Goal: Information Seeking & Learning: Learn about a topic

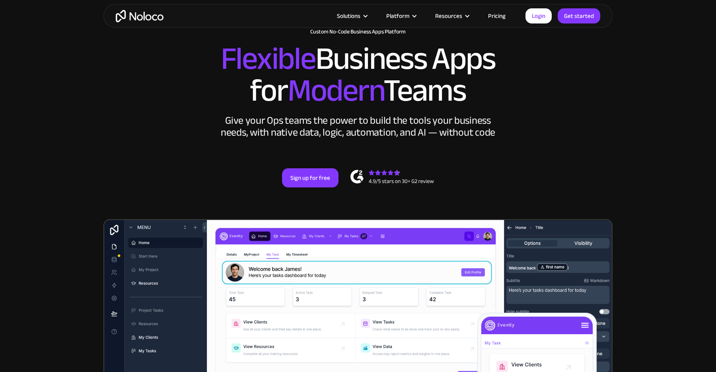
scroll to position [205, 0]
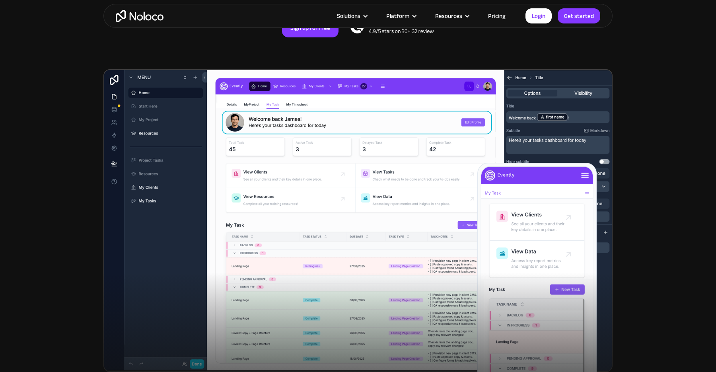
click at [496, 18] on link "Pricing" at bounding box center [496, 16] width 37 height 10
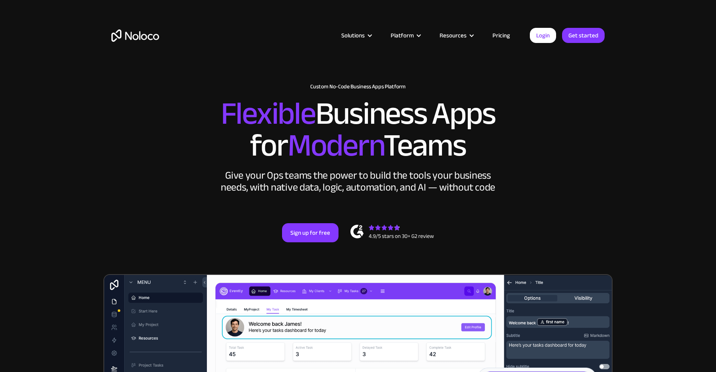
click at [501, 32] on link "Pricing" at bounding box center [501, 35] width 37 height 10
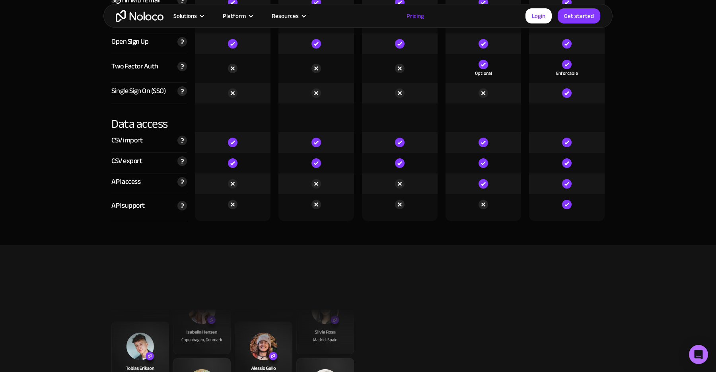
scroll to position [2663, 0]
